Goal: Check status

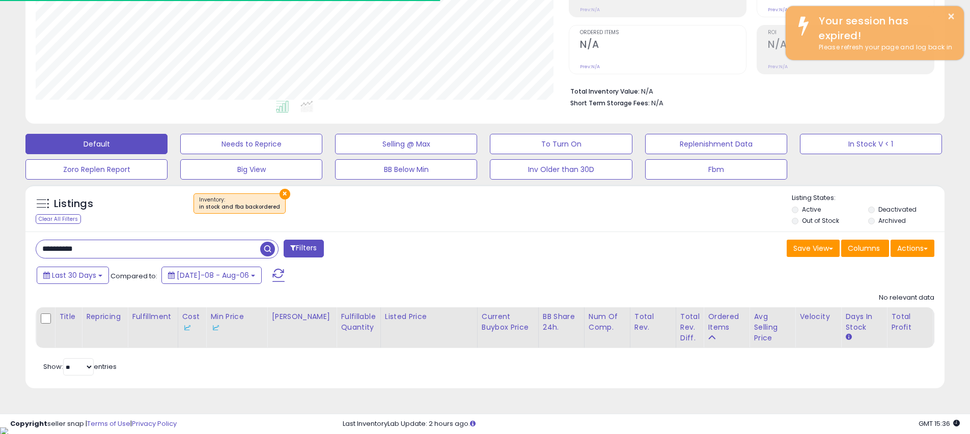
scroll to position [209, 533]
